Goal: Information Seeking & Learning: Learn about a topic

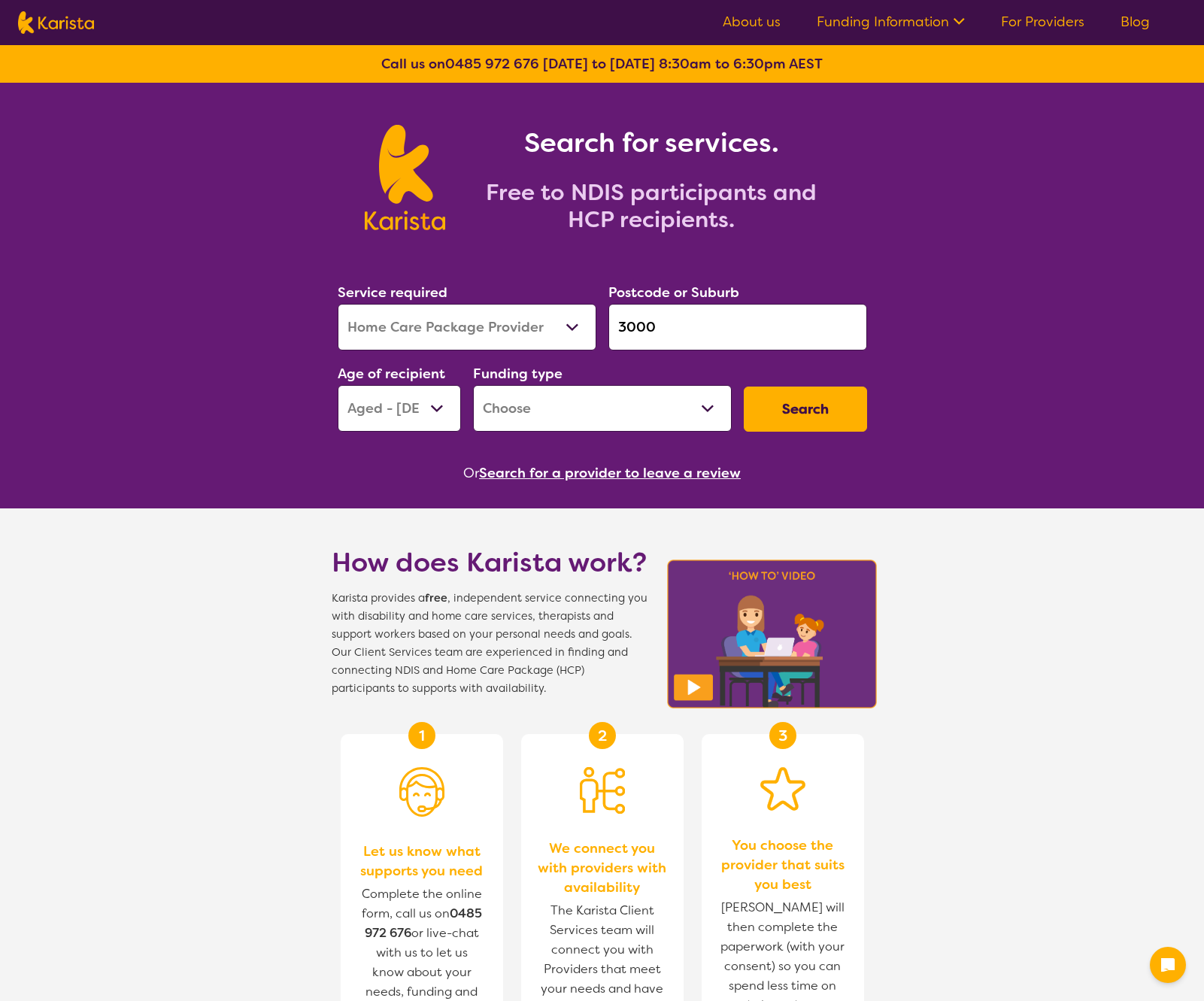
select select "Home Care Package Provider"
select select "AG"
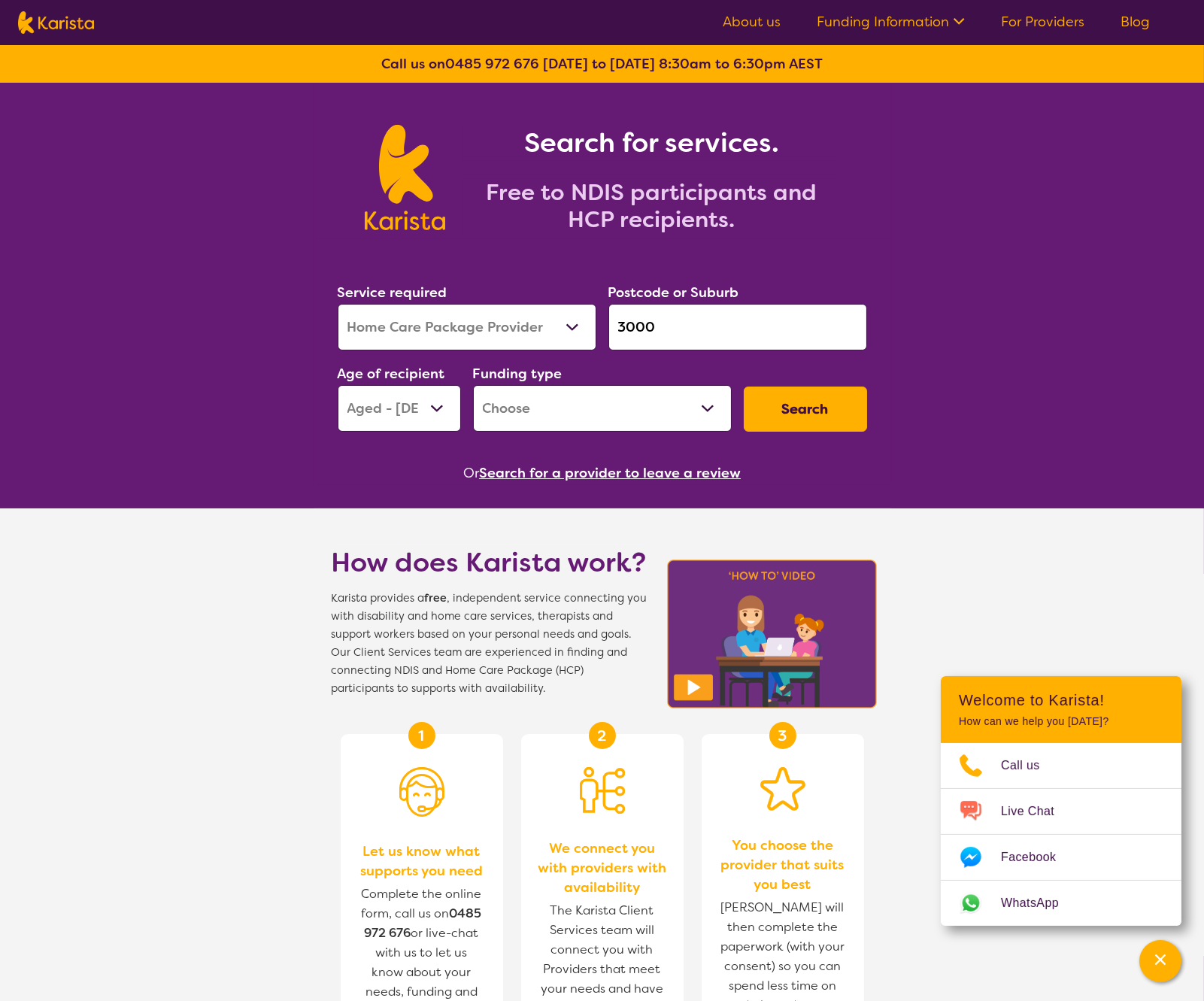
click at [534, 477] on button "Search for a provider to leave a review" at bounding box center [610, 473] width 262 height 22
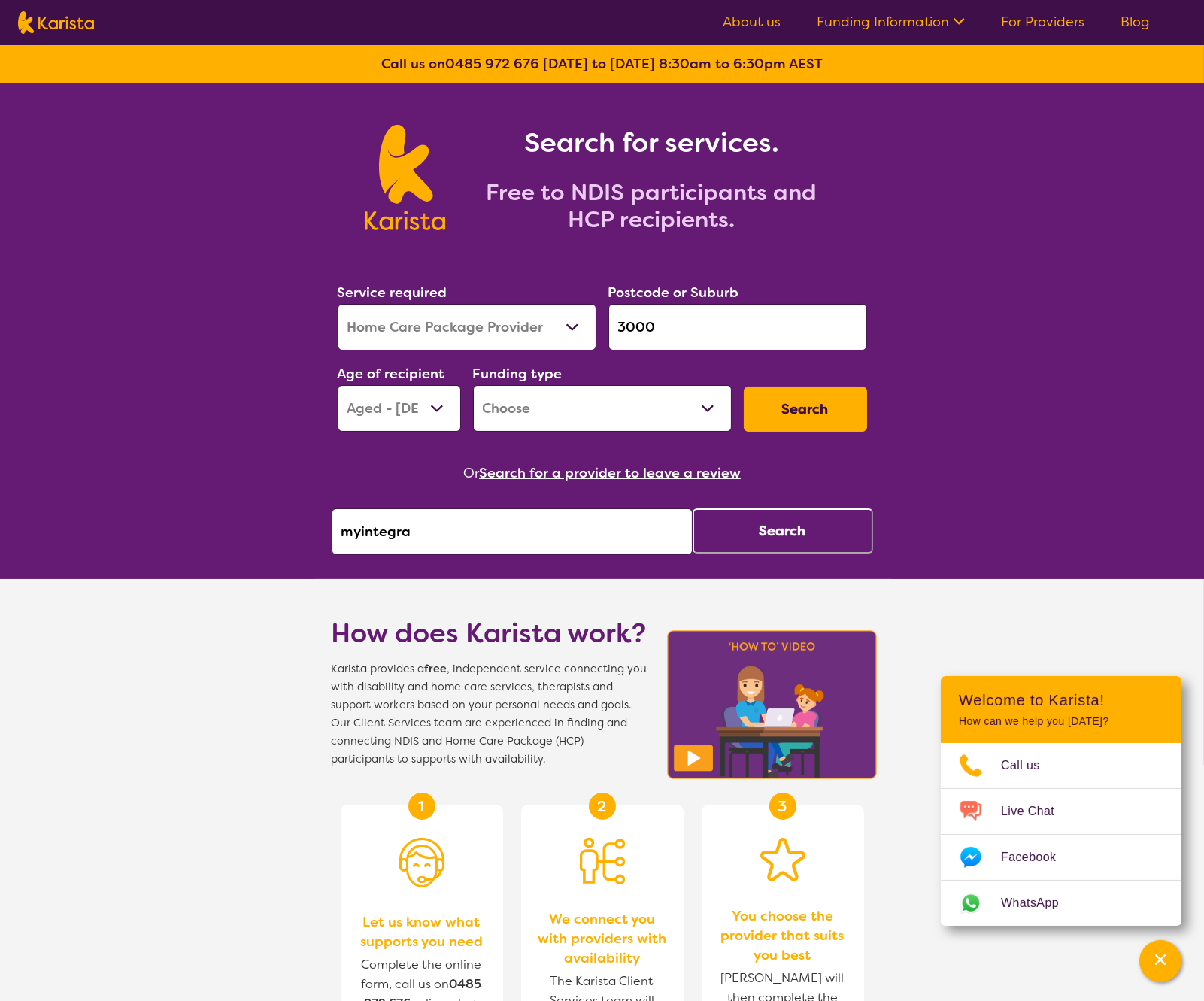
click at [444, 527] on input "myintegra" at bounding box center [512, 532] width 361 height 46
type input "adaptability therapy"
click button "Search" at bounding box center [783, 531] width 181 height 45
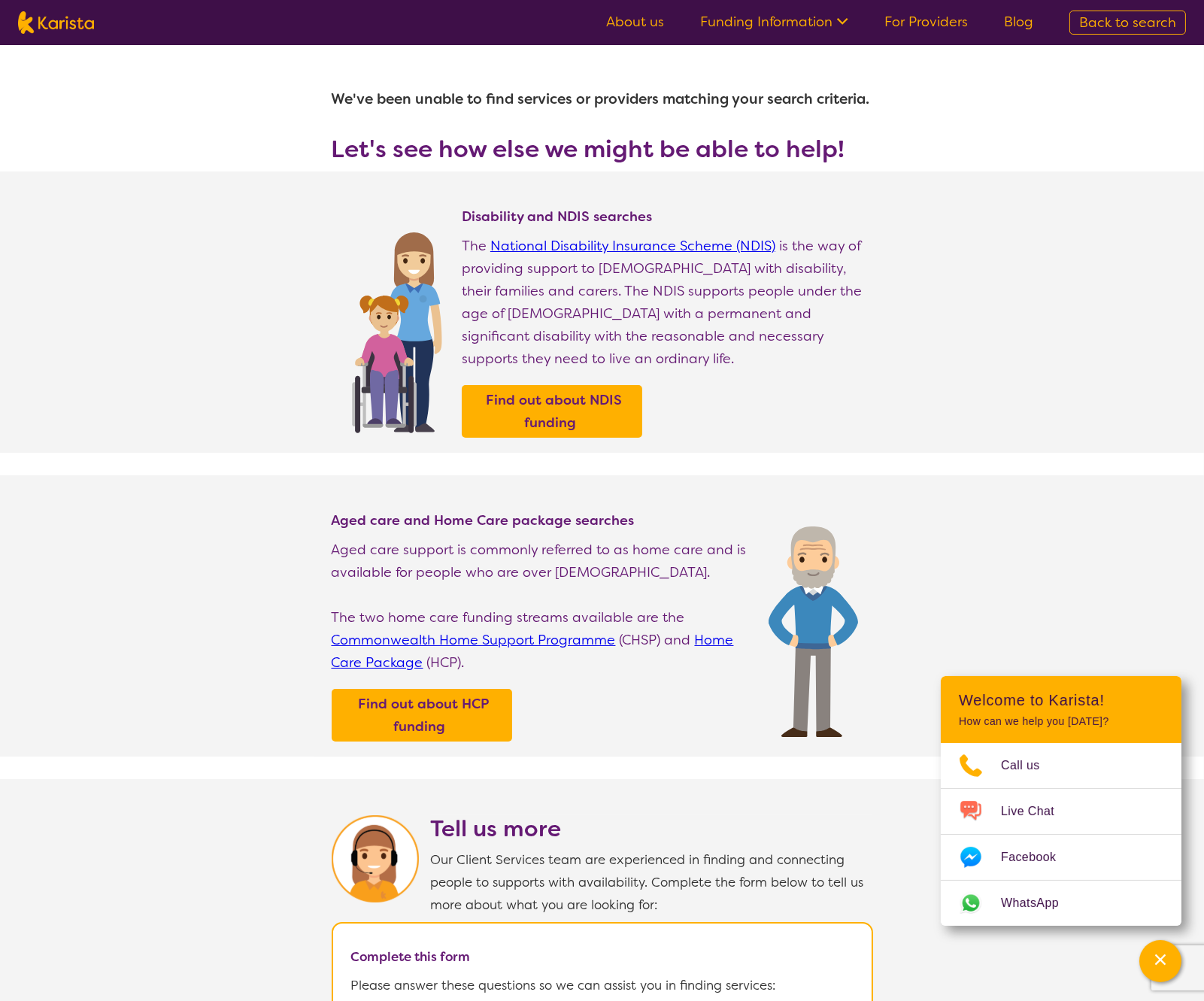
select select "Home Care Package Provider"
select select "AG"
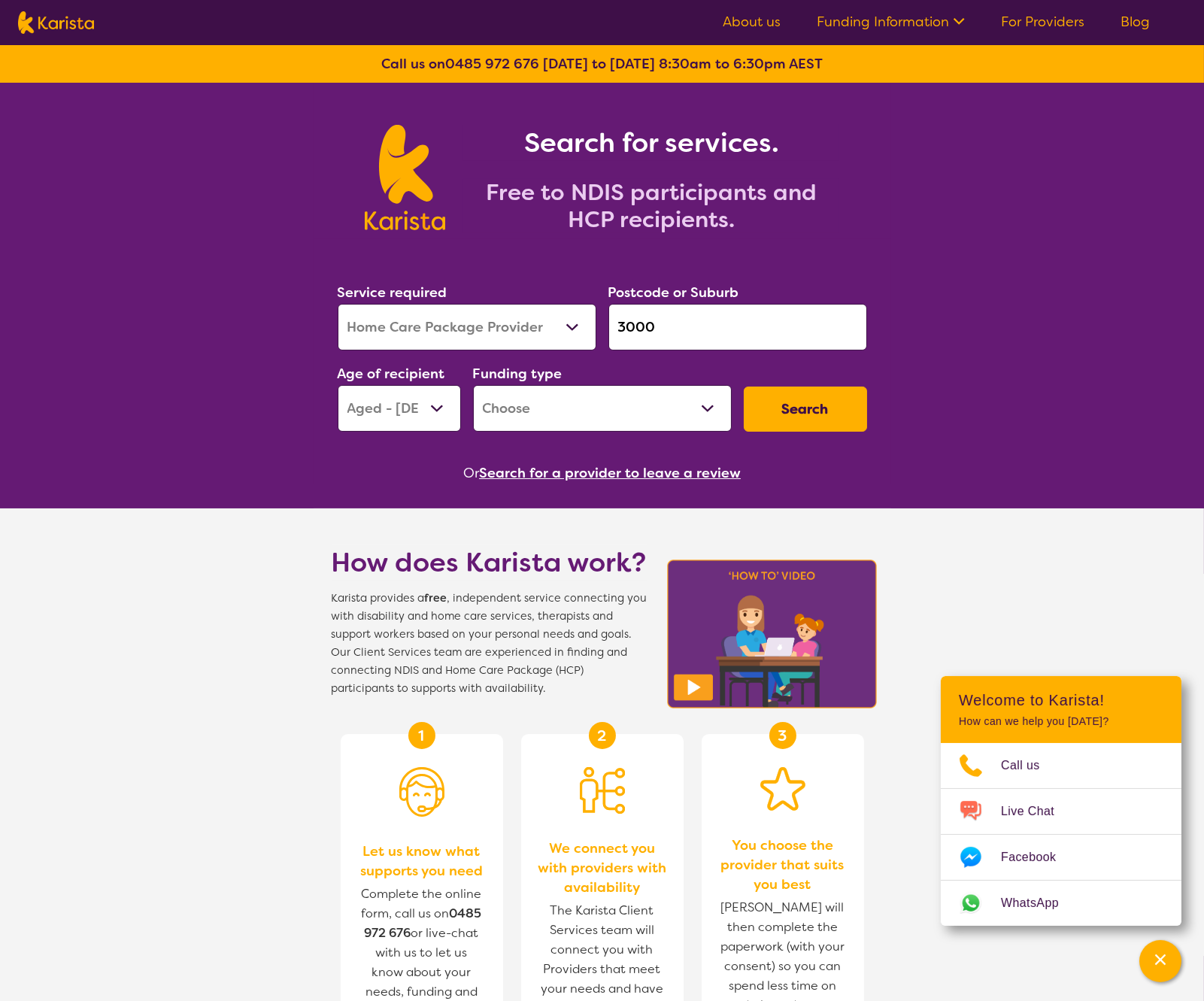
click at [614, 468] on button "Search for a provider to leave a review" at bounding box center [610, 473] width 262 height 22
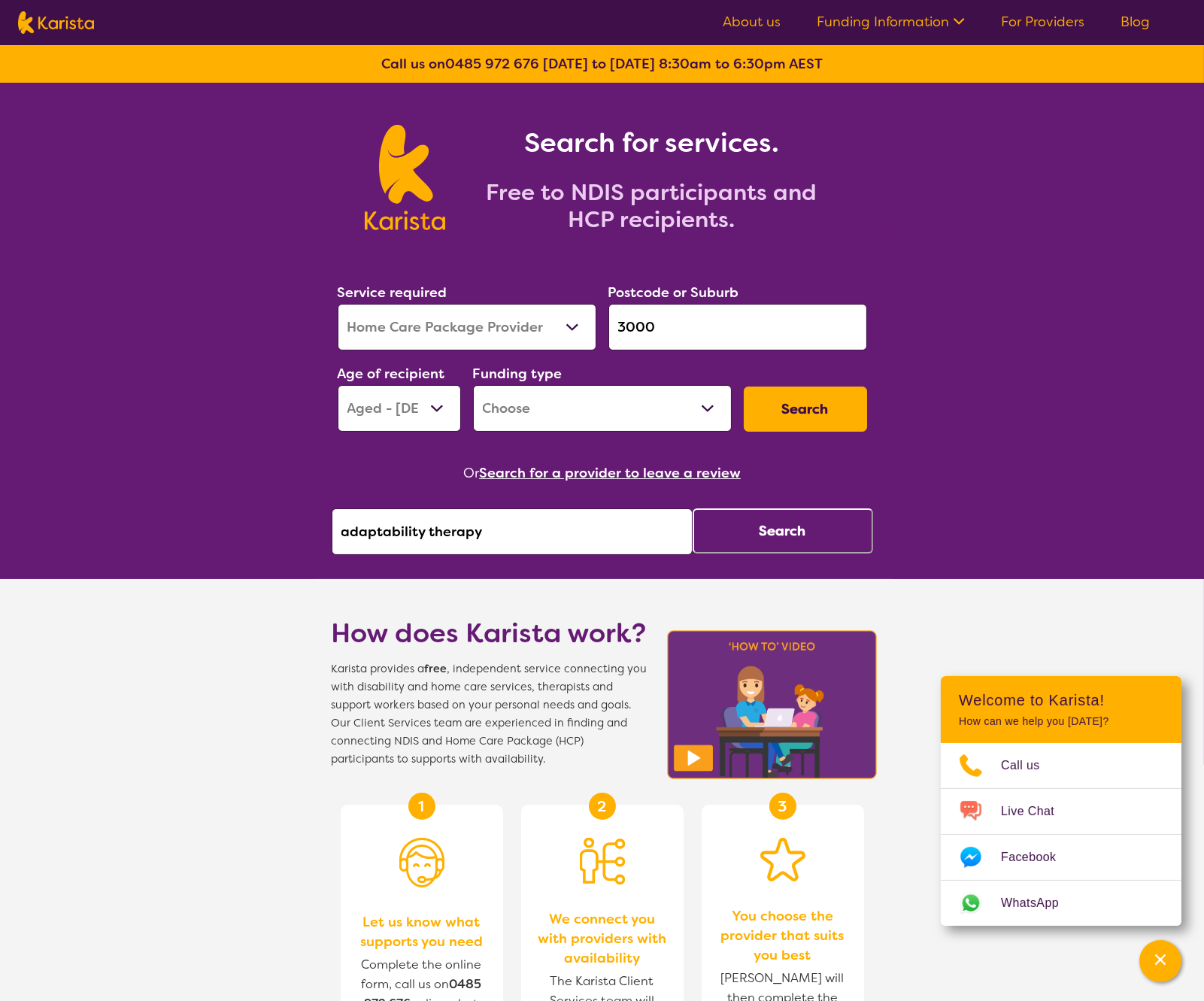
click at [451, 523] on input "adaptability therapy" at bounding box center [512, 532] width 361 height 46
type input "adaptability"
click button "Search" at bounding box center [783, 531] width 181 height 45
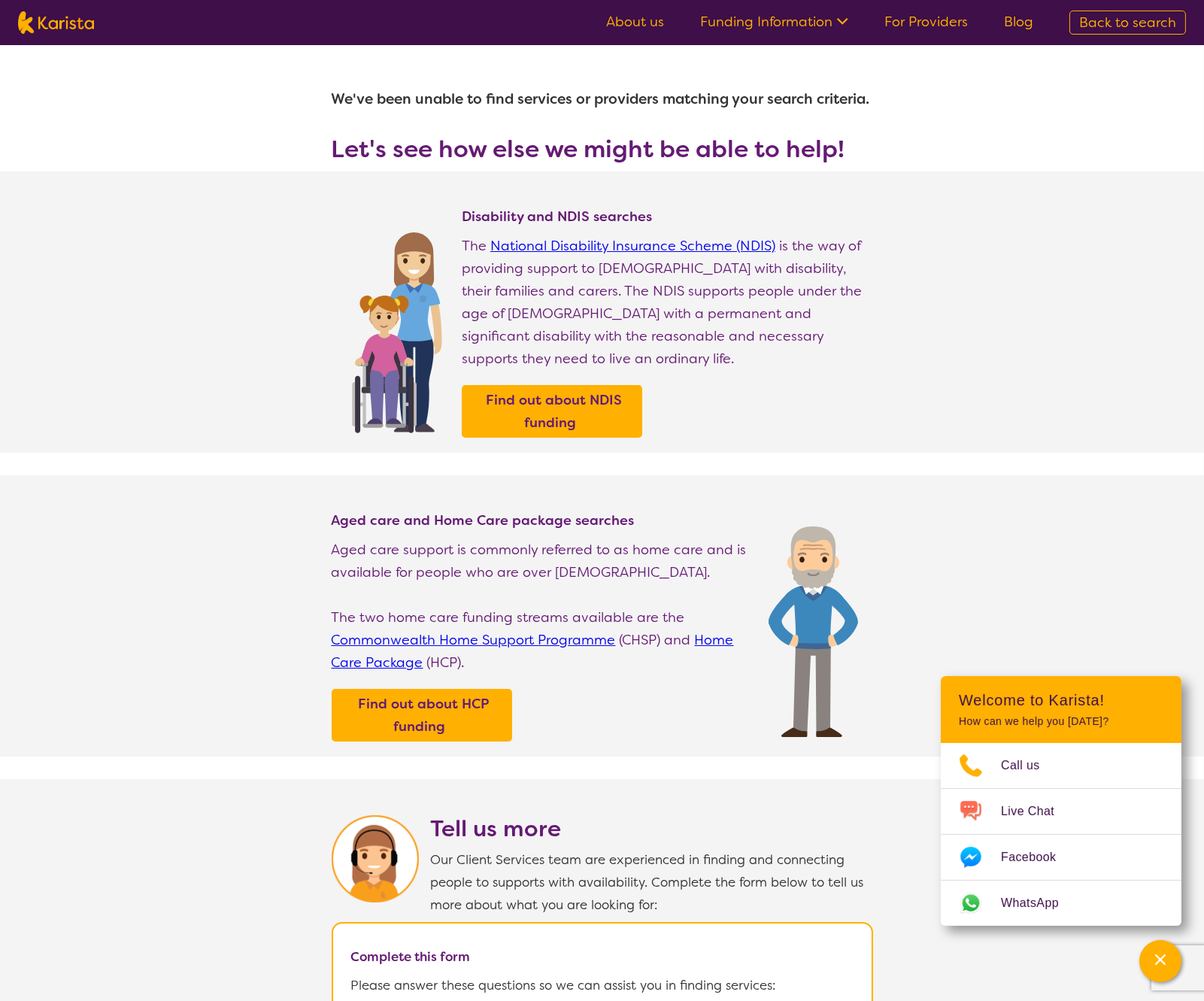
select select "Home Care Package Provider"
select select "AG"
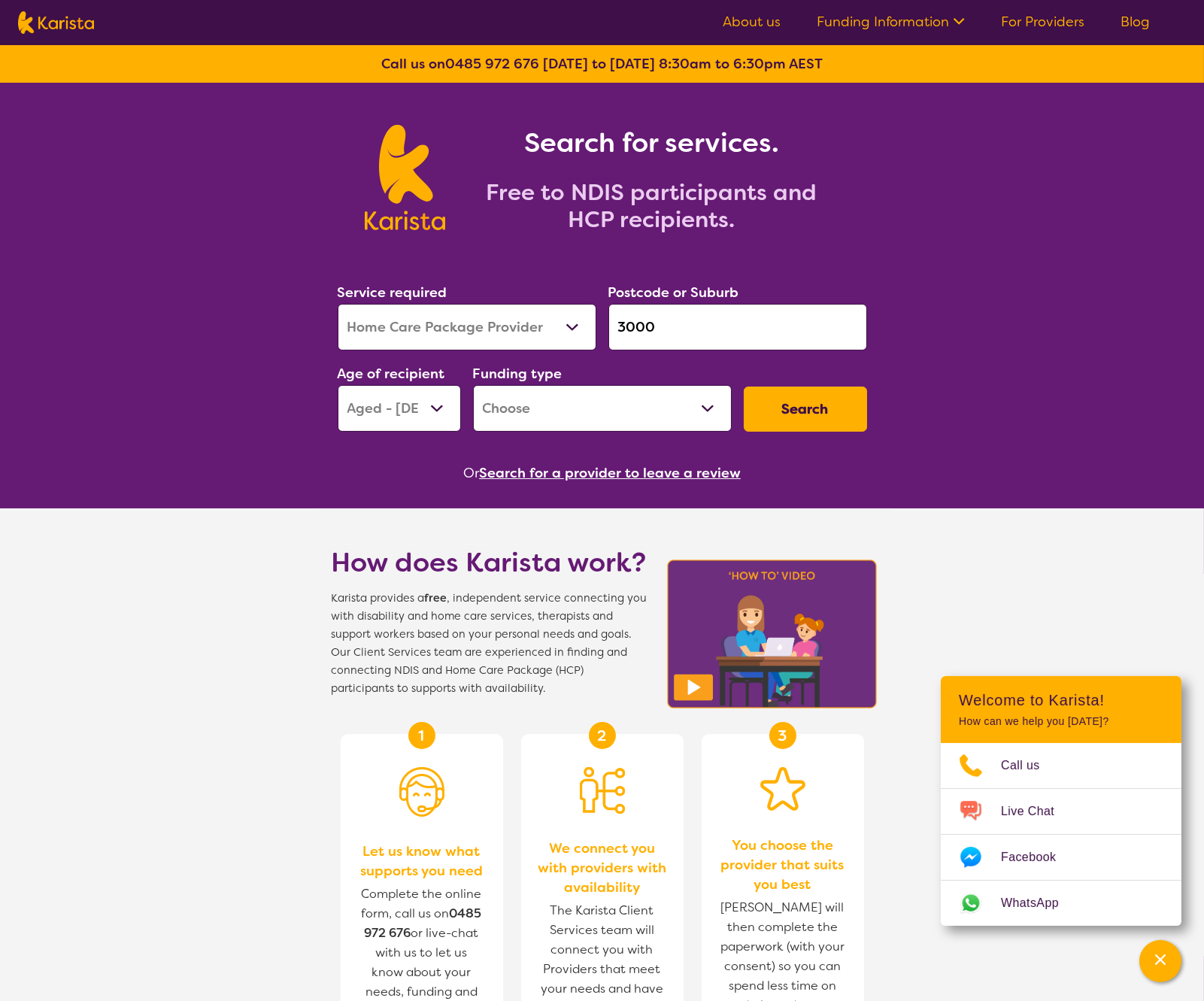
click at [563, 478] on button "Search for a provider to leave a review" at bounding box center [610, 473] width 262 height 22
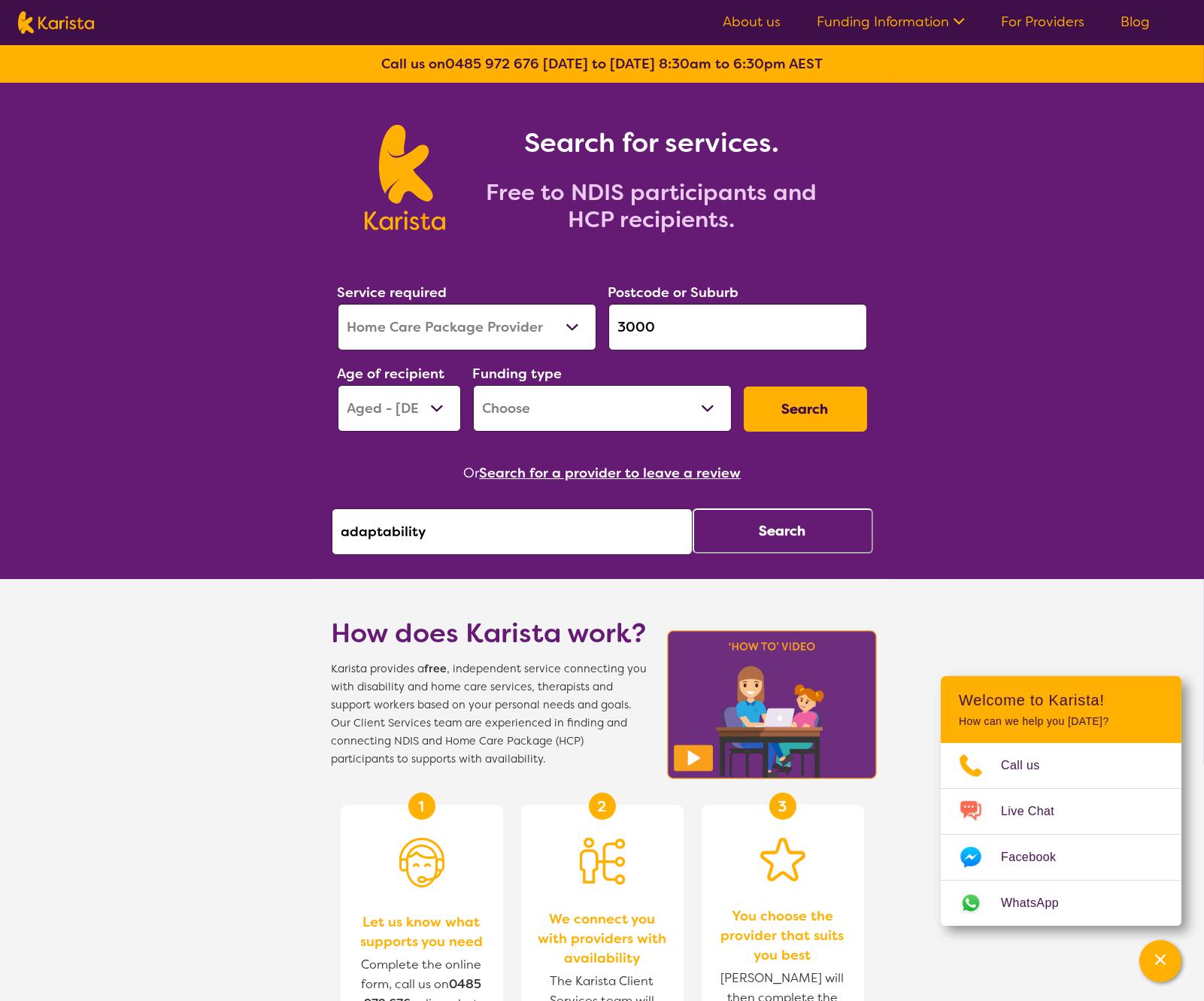
click at [473, 534] on input "adaptability" at bounding box center [512, 532] width 361 height 46
drag, startPoint x: 473, startPoint y: 534, endPoint x: 315, endPoint y: 526, distance: 158.2
click at [315, 526] on section "Service required Allied Health Assistant Assessment ([MEDICAL_DATA] or [MEDICAL…" at bounding box center [602, 397] width 577 height 316
type input "eastside"
click button "Search" at bounding box center [783, 531] width 181 height 45
